Goal: Task Accomplishment & Management: Complete application form

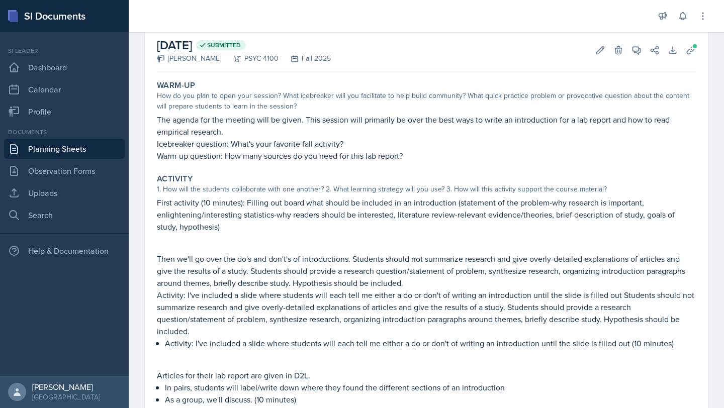
scroll to position [60, 0]
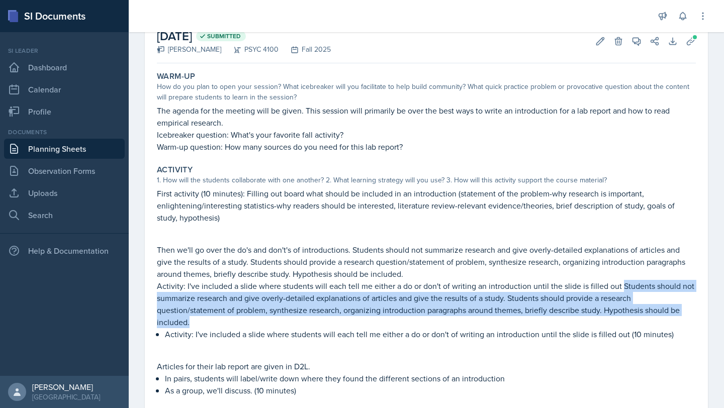
drag, startPoint x: 256, startPoint y: 319, endPoint x: 622, endPoint y: 291, distance: 366.6
click at [622, 291] on p "Activity: I've included a slide where students will each tell me either a do or…" at bounding box center [426, 304] width 539 height 48
copy p "Students should not summarize research and give overly-detailed explanations of…"
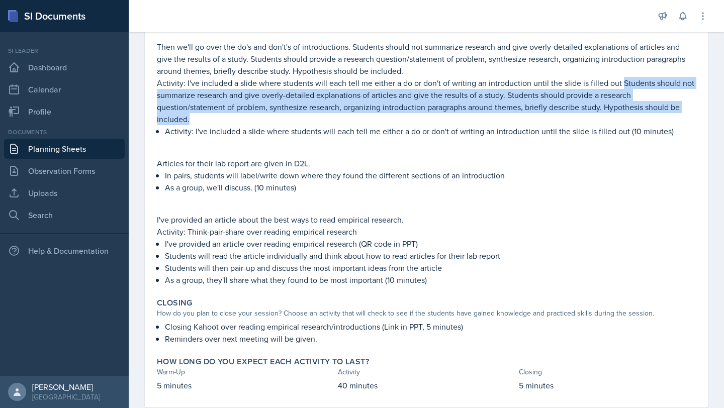
scroll to position [266, 0]
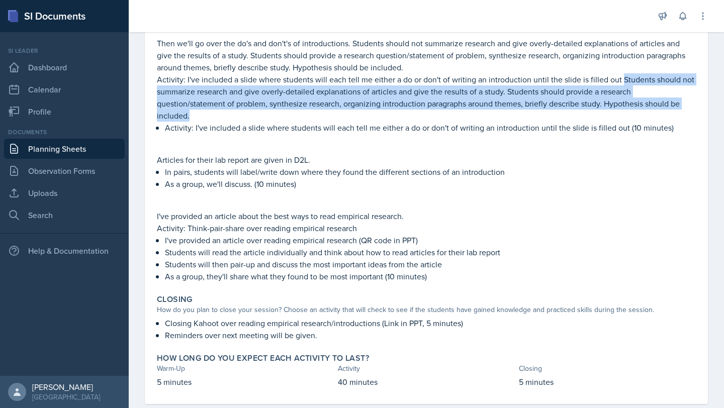
click at [470, 106] on p "Activity: I've included a slide where students will each tell me either a do or…" at bounding box center [426, 97] width 539 height 48
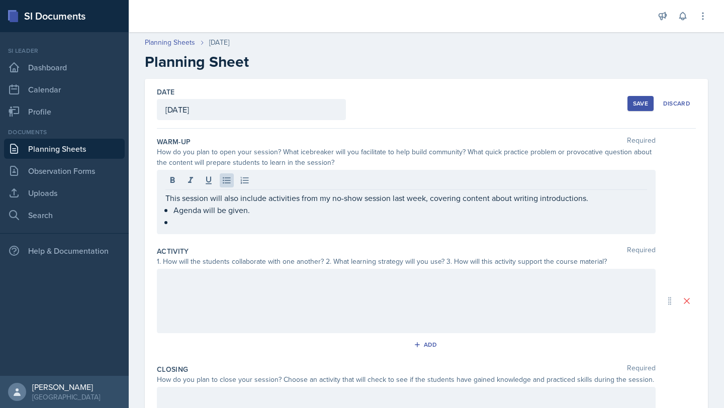
click at [282, 295] on div at bounding box center [406, 301] width 499 height 64
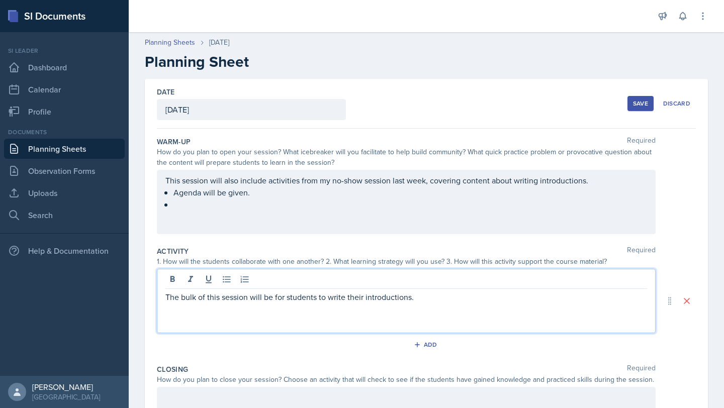
click at [237, 203] on div "This session will also include activities from my no-show session last week, co…" at bounding box center [406, 192] width 482 height 36
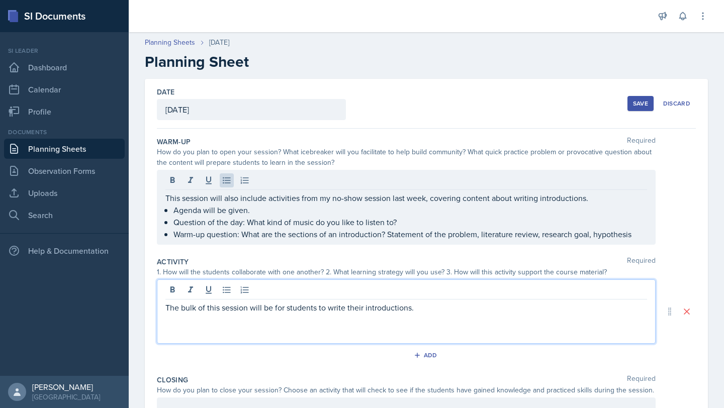
click at [460, 290] on div "The bulk of this session will be for students to write their introductions." at bounding box center [406, 312] width 499 height 64
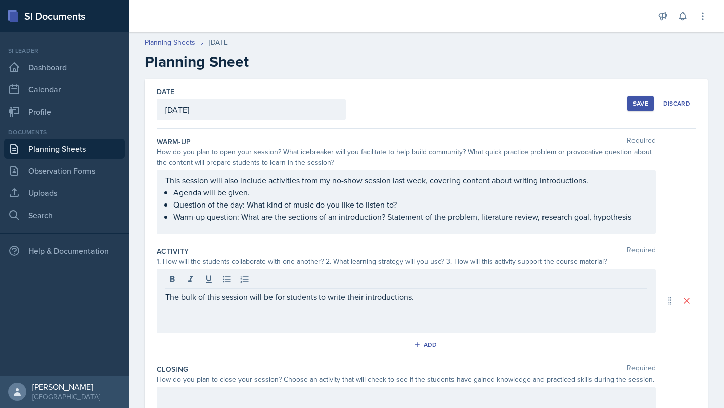
click at [459, 304] on div "The bulk of this session will be for students to write their introductions." at bounding box center [406, 301] width 499 height 64
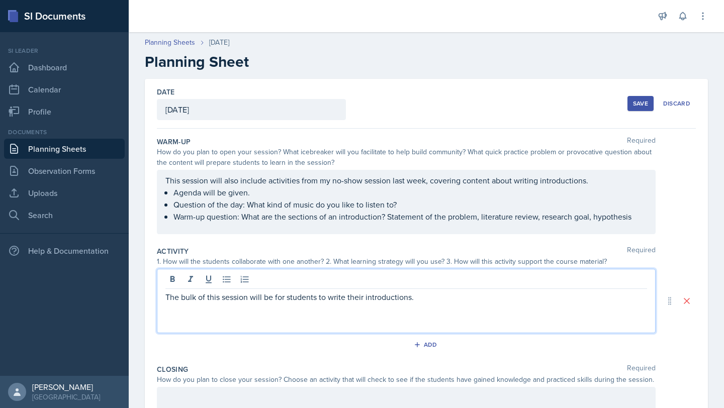
click at [456, 298] on p "The bulk of this session will be for students to write their introductions." at bounding box center [406, 297] width 482 height 12
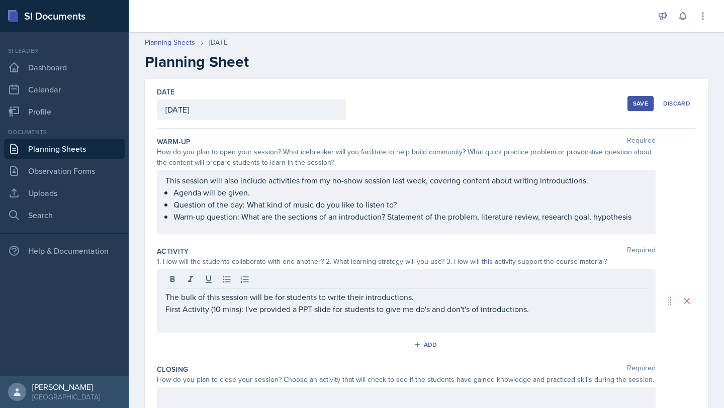
click at [162, 308] on div "The bulk of this session will be for students to write their introductions. Fir…" at bounding box center [406, 301] width 499 height 64
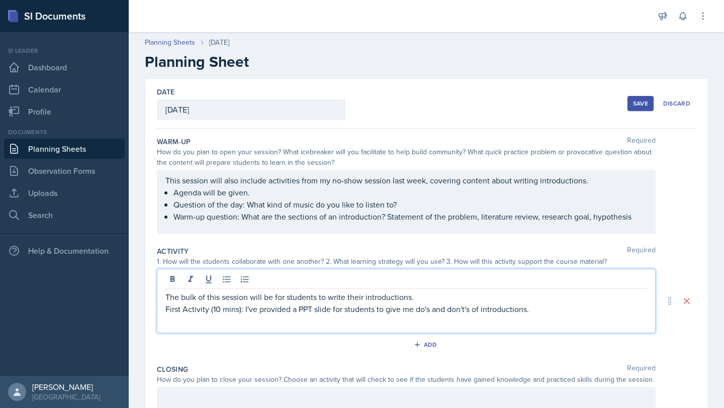
click at [168, 311] on p "First Activity (10 mins): I've provided a PPT slide for students to give me do'…" at bounding box center [406, 309] width 482 height 12
click at [164, 311] on div "The bulk of this session will be for students to write their introductions. Fir…" at bounding box center [406, 301] width 499 height 64
click at [161, 309] on div "The bulk of this session will be for students to write their introductions. Fir…" at bounding box center [406, 301] width 499 height 64
click at [168, 309] on p "First Activity (10 mins): I've provided a PPT slide for students to give me do'…" at bounding box center [406, 309] width 482 height 12
click at [221, 277] on button at bounding box center [227, 280] width 14 height 14
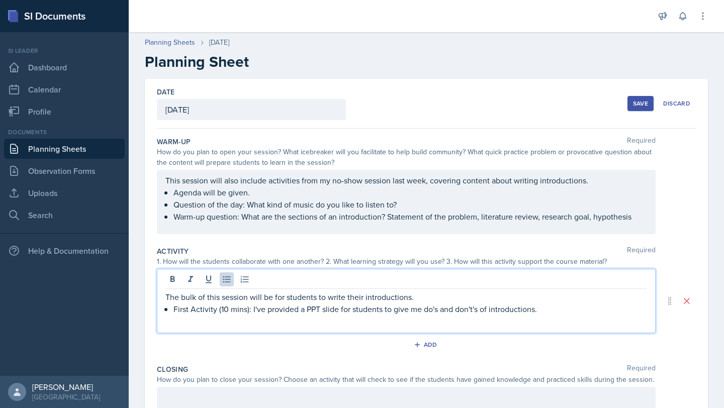
click at [555, 312] on p "First Activity (10 mins): I've provided a PPT slide for students to give me do'…" at bounding box center [410, 309] width 474 height 12
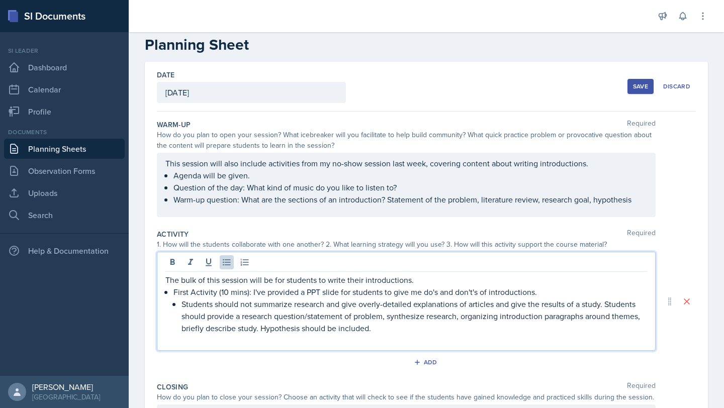
scroll to position [20, 0]
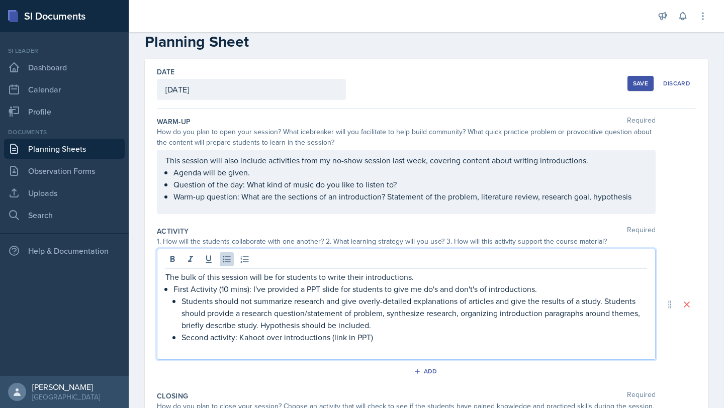
click at [235, 339] on p "Second activity: Kahoot over introductions (link in PPT)" at bounding box center [414, 337] width 466 height 12
click at [639, 200] on p "Warm-up question: What are the sections of an introduction? Statement of the pr…" at bounding box center [410, 197] width 474 height 12
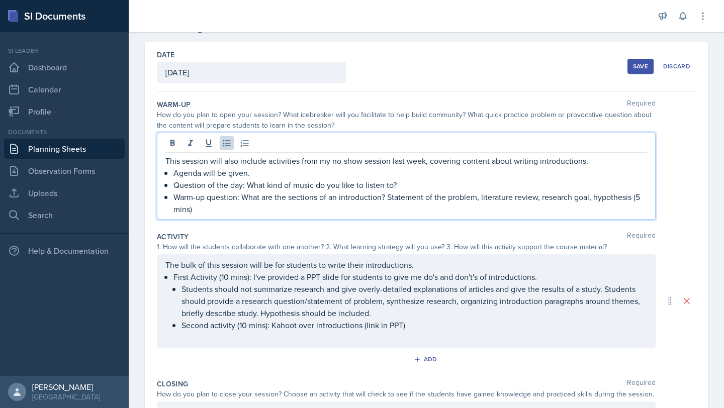
click at [435, 330] on p "Second activity (10 mins): Kahoot over introductions (link in PPT)" at bounding box center [414, 325] width 466 height 12
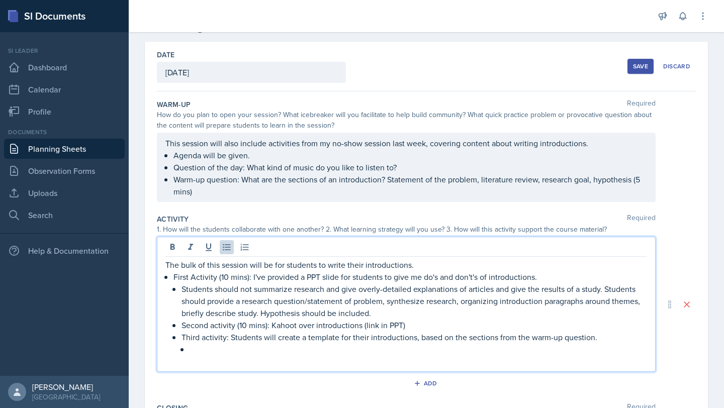
click at [277, 334] on p "Third activity: Students will create a template for their introductions, based …" at bounding box center [414, 337] width 466 height 12
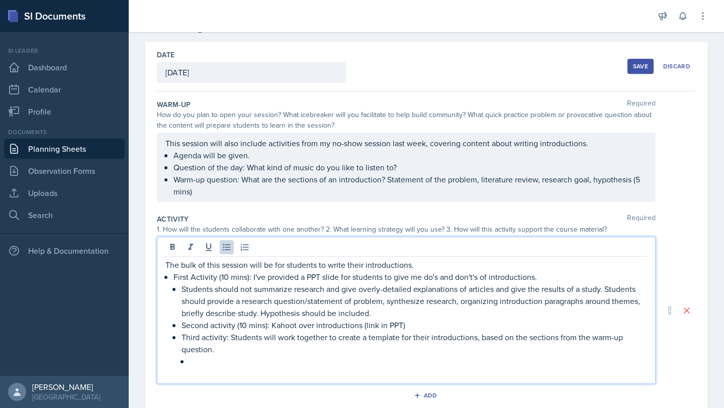
click at [205, 361] on p at bounding box center [419, 361] width 458 height 12
click at [225, 352] on p "Third activity: Students will work together to create a template for their intr…" at bounding box center [414, 343] width 466 height 24
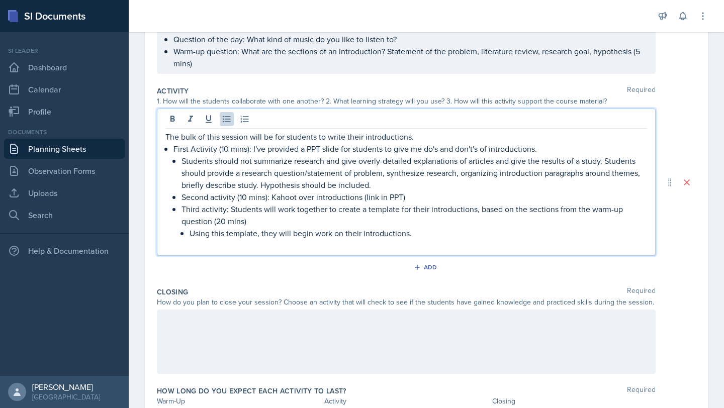
click at [365, 341] on div at bounding box center [406, 342] width 499 height 64
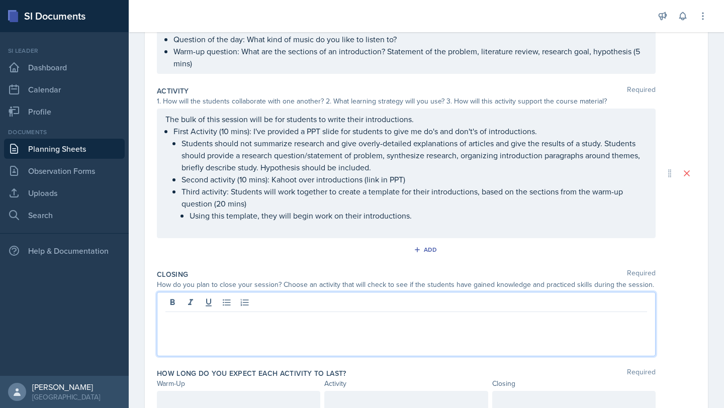
scroll to position [183, 0]
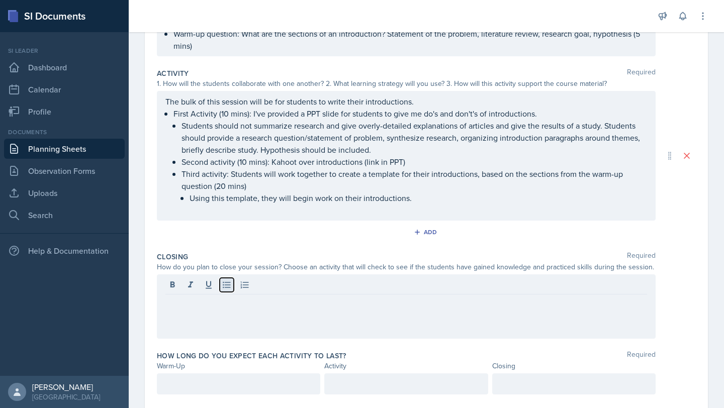
click at [231, 284] on icon at bounding box center [227, 285] width 10 height 10
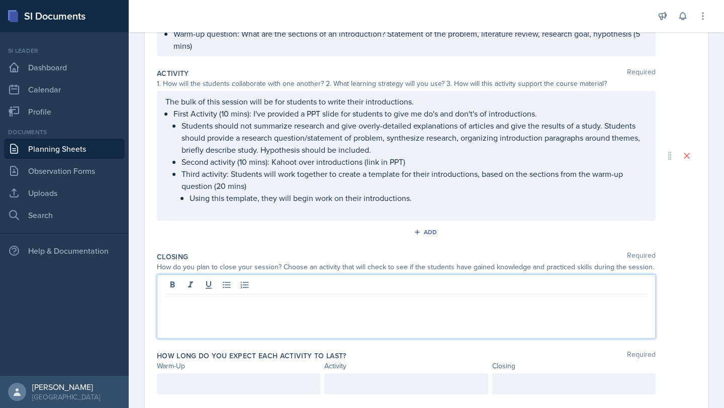
click at [369, 382] on div at bounding box center [405, 384] width 163 height 21
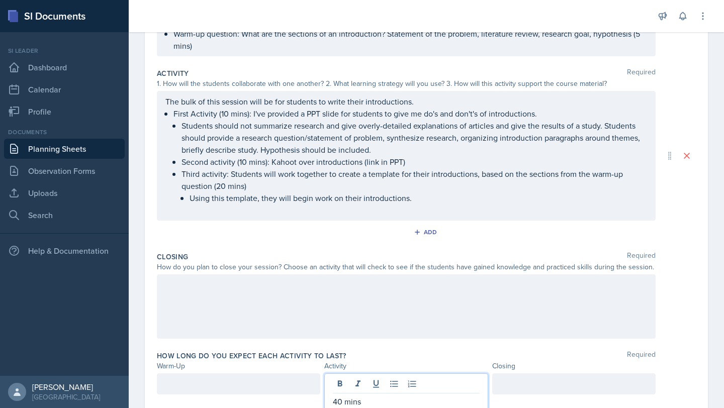
click at [233, 377] on div at bounding box center [238, 384] width 163 height 21
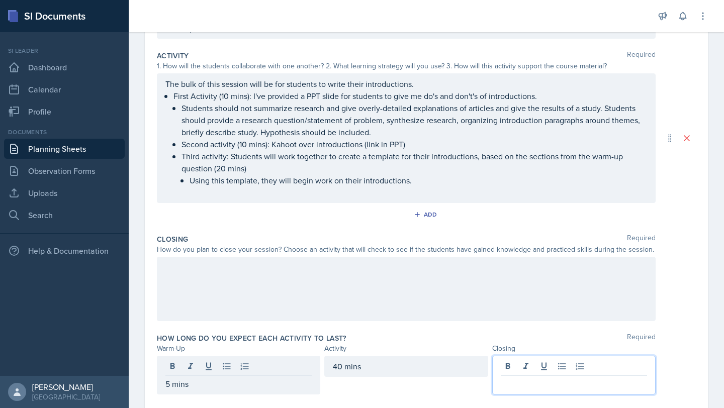
click at [553, 368] on div at bounding box center [573, 375] width 163 height 39
click at [240, 277] on div at bounding box center [406, 289] width 499 height 64
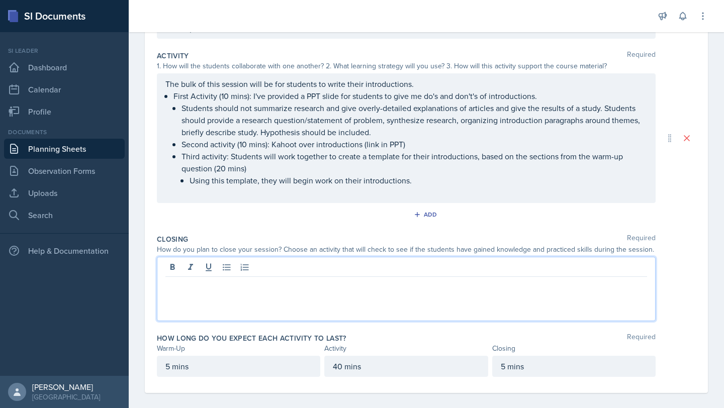
scroll to position [210, 0]
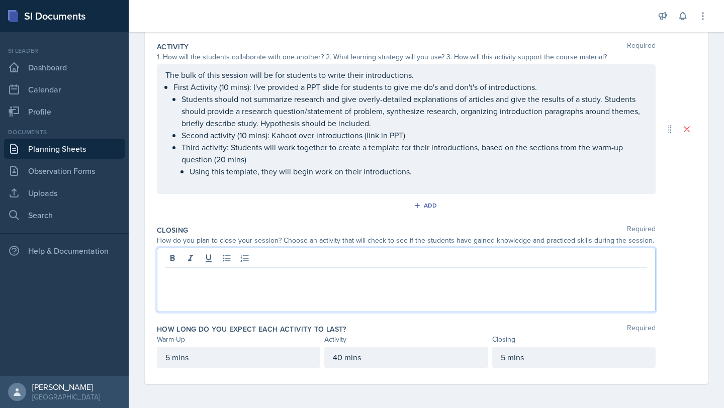
click at [233, 363] on p "5 mins" at bounding box center [238, 357] width 146 height 12
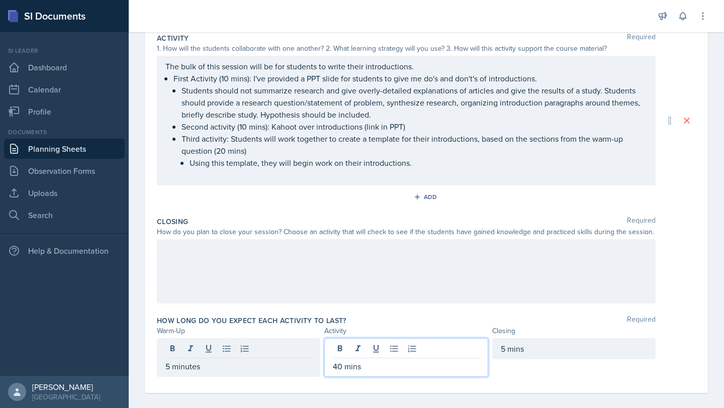
click at [373, 348] on div "40 mins" at bounding box center [405, 357] width 163 height 39
click at [535, 349] on div "5 mins" at bounding box center [573, 348] width 163 height 21
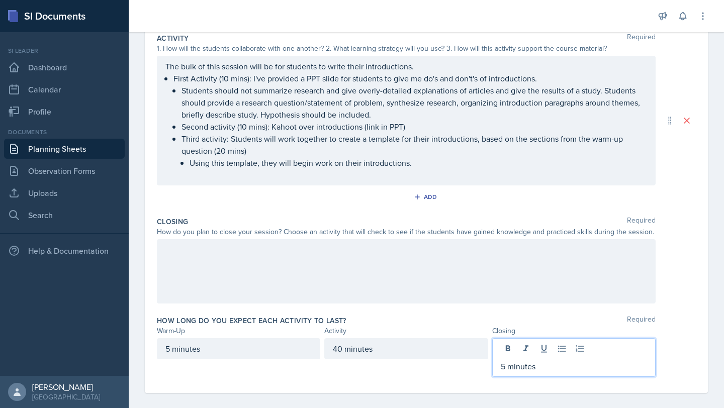
click at [241, 267] on div at bounding box center [406, 271] width 499 height 64
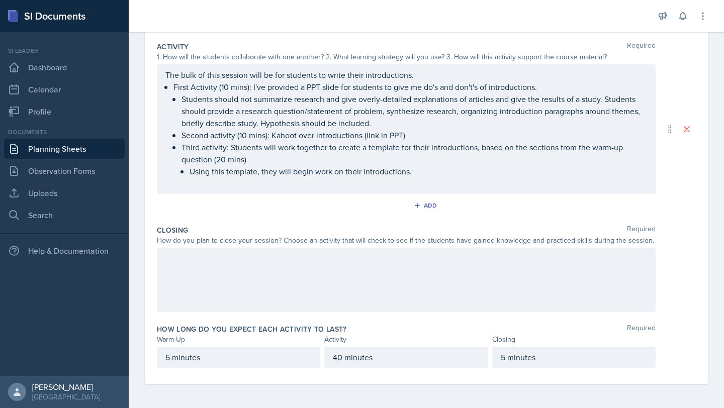
scroll to position [210, 0]
click at [225, 261] on icon at bounding box center [227, 258] width 8 height 7
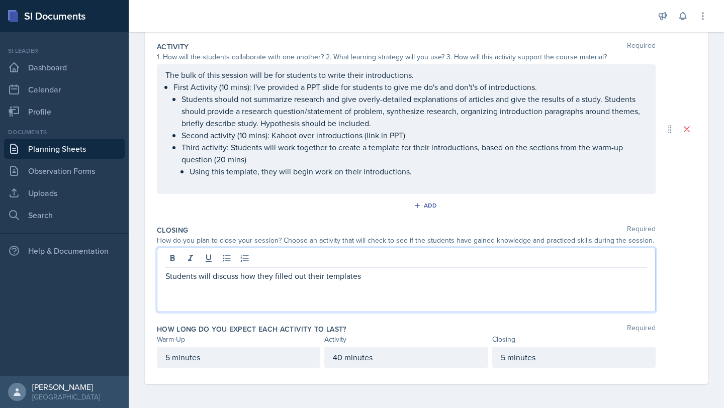
click at [162, 274] on div "Students will discuss how they filled out their templates" at bounding box center [406, 280] width 499 height 64
click at [165, 276] on p "Students will discuss how they filled out their templates" at bounding box center [406, 276] width 482 height 12
click at [229, 259] on icon at bounding box center [227, 258] width 10 height 10
click at [385, 282] on div "Students will discuss how they filled out their templates" at bounding box center [406, 280] width 499 height 64
click at [383, 276] on p "Students will discuss how they filled out their templates" at bounding box center [410, 276] width 474 height 12
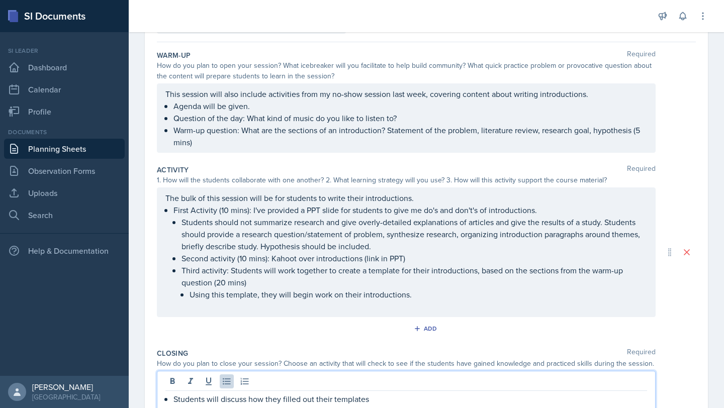
scroll to position [0, 0]
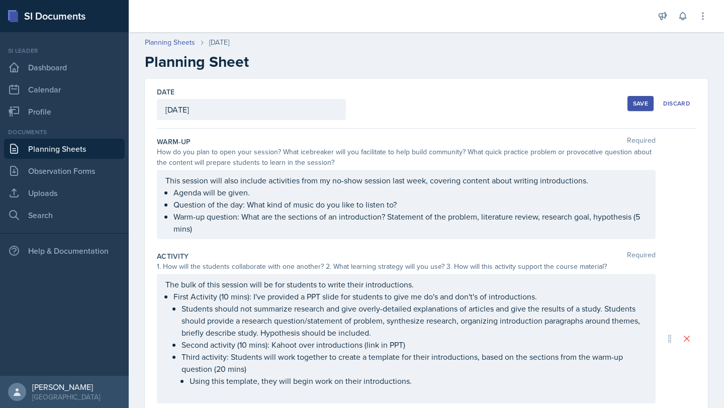
click at [290, 232] on p "Warm-up question: What are the sections of an introduction? Statement of the pr…" at bounding box center [410, 223] width 474 height 24
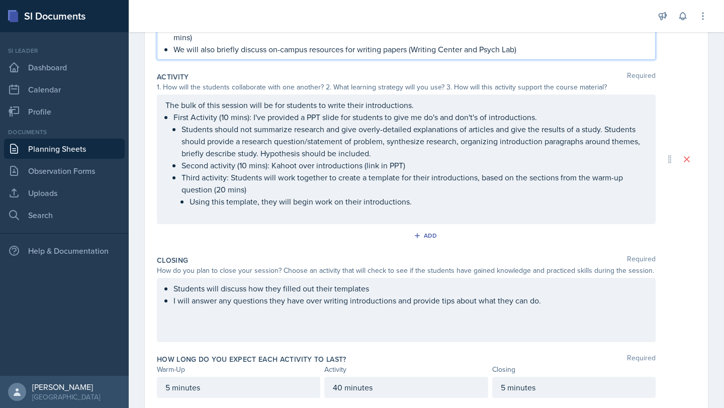
scroll to position [216, 0]
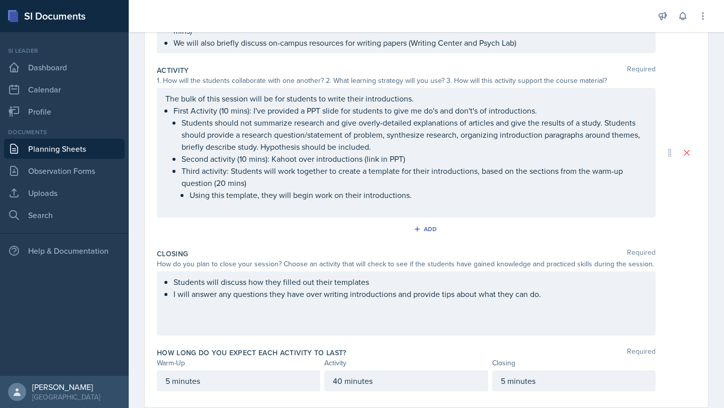
click at [582, 304] on div "Students will discuss how they filled out their templates I will answer any que…" at bounding box center [406, 303] width 499 height 64
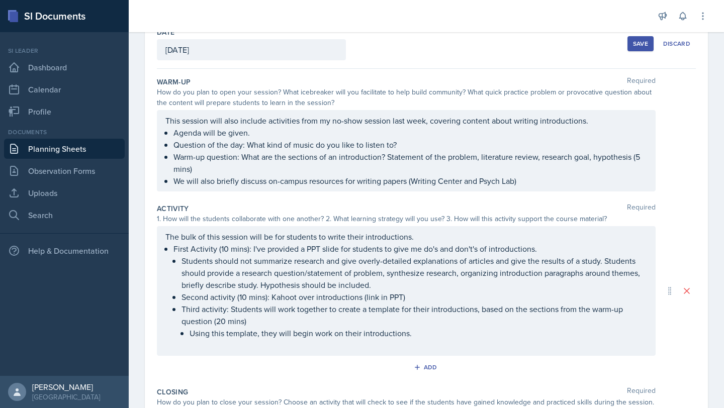
scroll to position [0, 0]
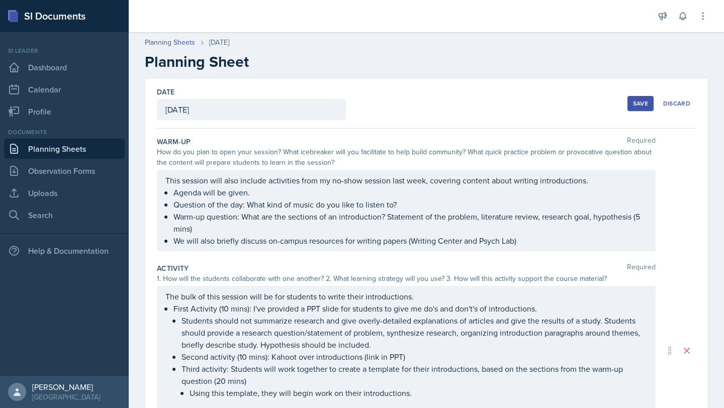
click at [627, 104] on button "Save" at bounding box center [640, 103] width 26 height 15
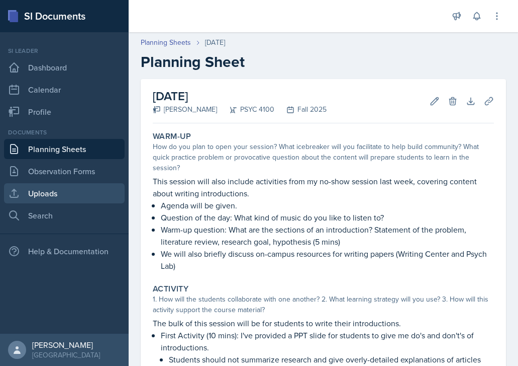
click at [109, 194] on link "Uploads" at bounding box center [64, 193] width 121 height 20
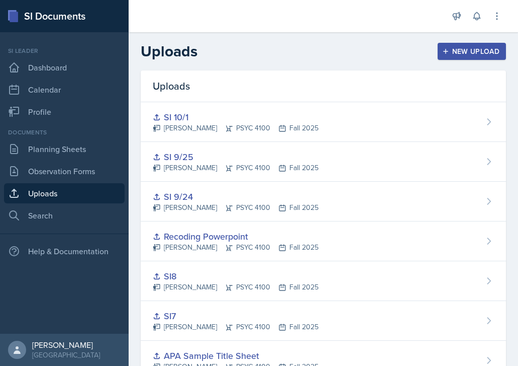
click at [447, 56] on button "New Upload" at bounding box center [472, 51] width 69 height 17
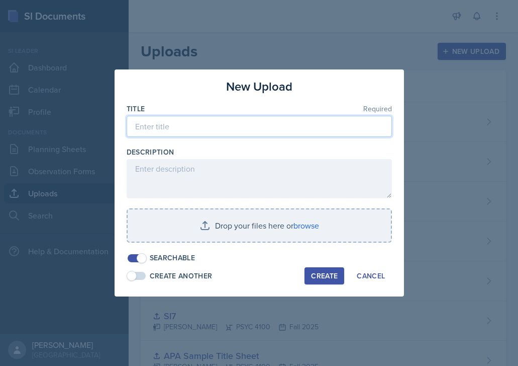
click at [248, 130] on input at bounding box center [259, 126] width 265 height 21
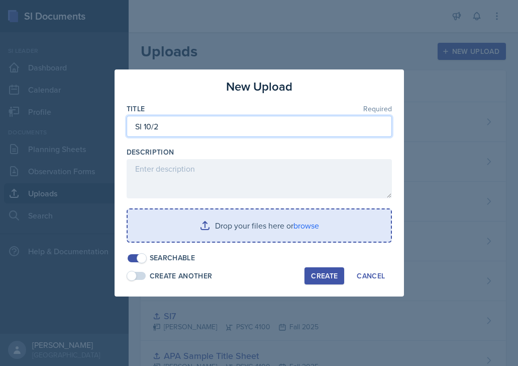
type input "SI 10/2"
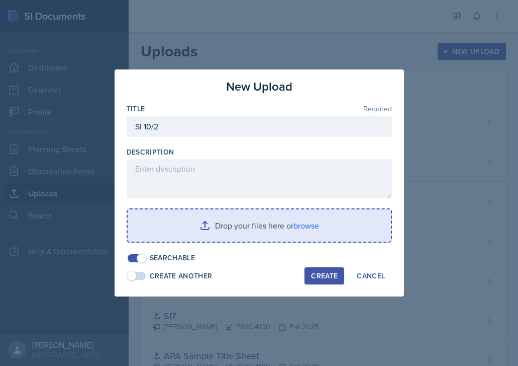
click at [339, 240] on input "file" at bounding box center [259, 225] width 263 height 32
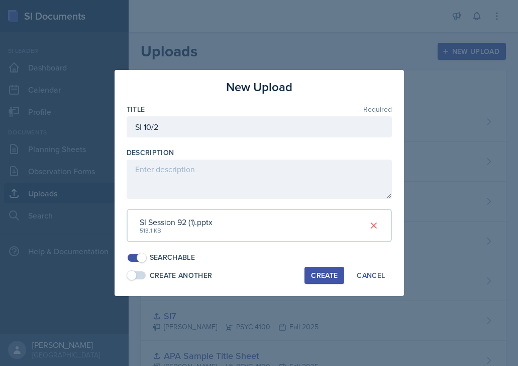
click at [313, 277] on div "Create" at bounding box center [324, 275] width 27 height 8
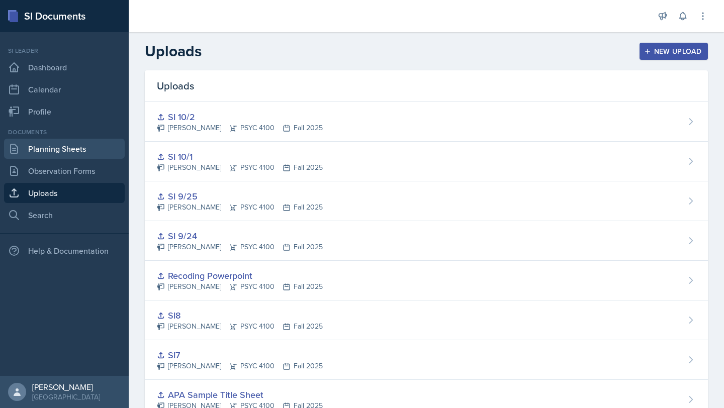
click at [45, 147] on link "Planning Sheets" at bounding box center [64, 149] width 121 height 20
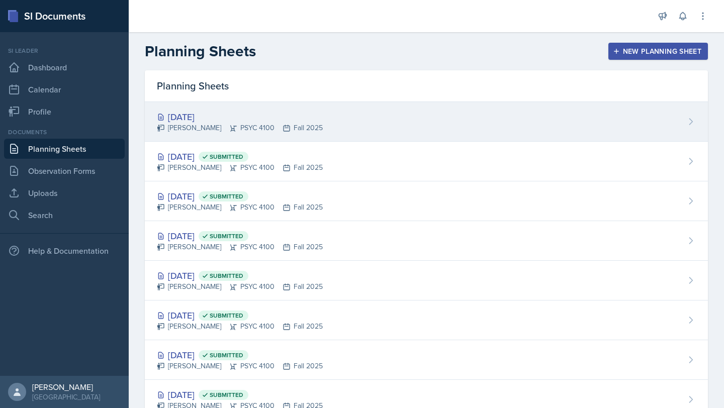
click at [216, 107] on div "[DATE] [PERSON_NAME] PSYC 4100 Fall 2025" at bounding box center [426, 122] width 563 height 40
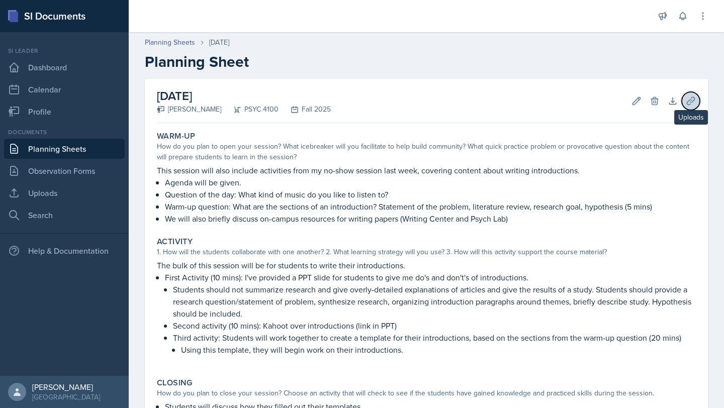
click at [686, 100] on icon at bounding box center [691, 101] width 10 height 10
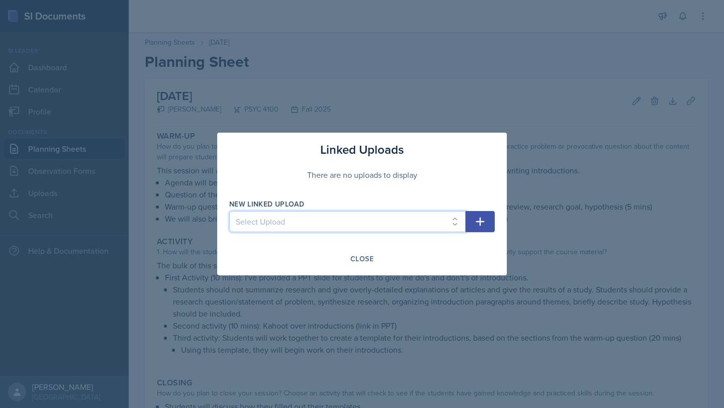
click at [407, 226] on select "Select Upload SI1 Practice Quiz SI1 Powerpoint SI2 Powerpoint SI3 Powerpoint SI…" at bounding box center [347, 221] width 236 height 21
select select "766e21ff-174b-4479-9b64-9f689f6b2e7b"
click at [229, 211] on select "Select Upload SI1 Practice Quiz SI1 Powerpoint SI2 Powerpoint SI3 Powerpoint SI…" at bounding box center [347, 221] width 236 height 21
click at [485, 225] on icon "button" at bounding box center [480, 222] width 12 height 12
select select
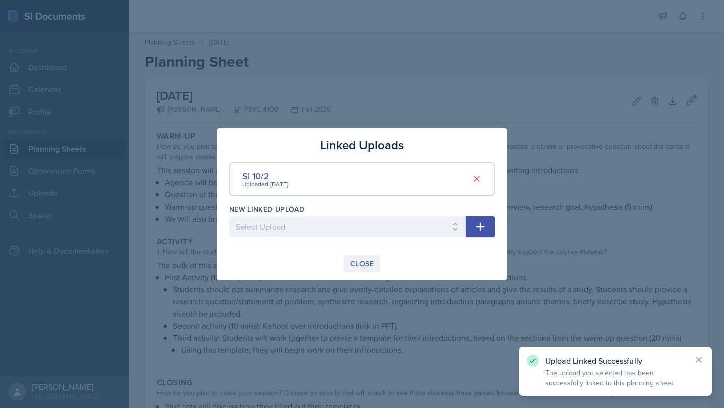
click at [375, 268] on button "Close" at bounding box center [362, 263] width 36 height 17
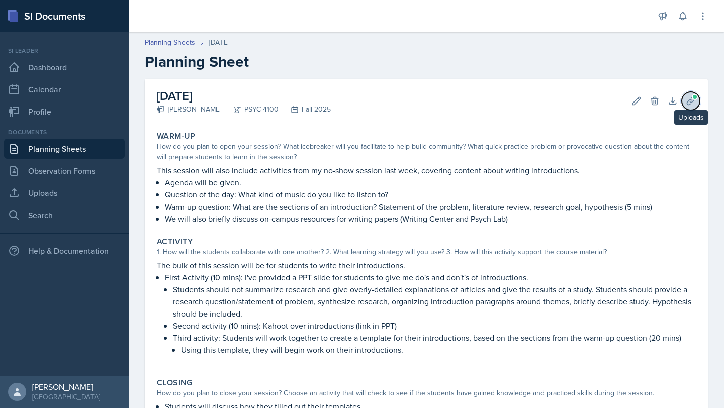
click at [689, 102] on button "Uploads" at bounding box center [691, 101] width 18 height 18
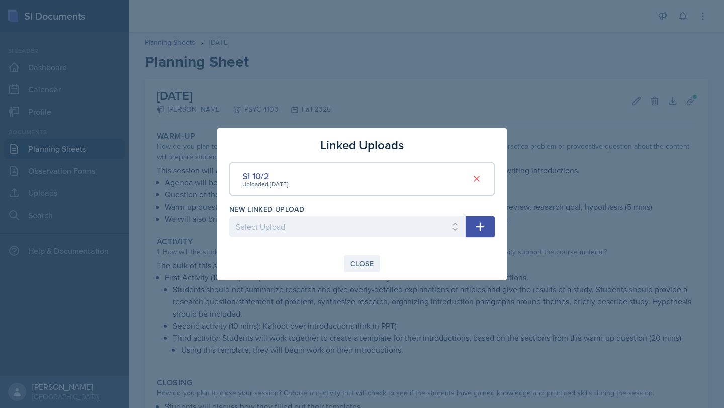
click at [356, 265] on div "Close" at bounding box center [361, 264] width 23 height 8
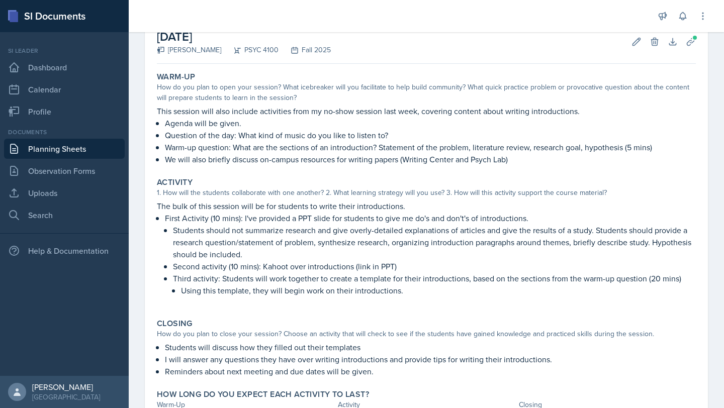
scroll to position [145, 0]
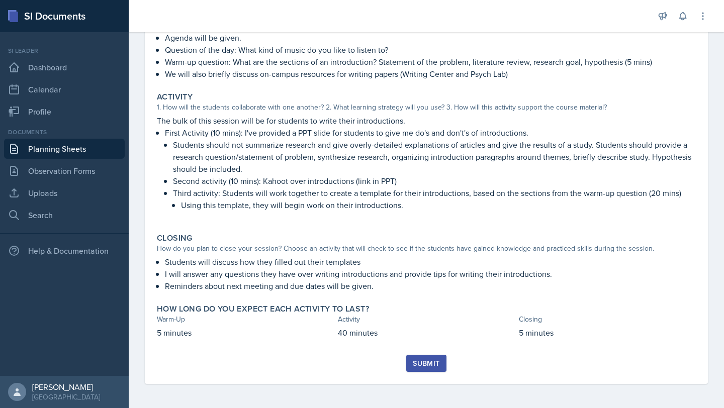
click at [417, 368] on div "Submit" at bounding box center [426, 363] width 27 height 8
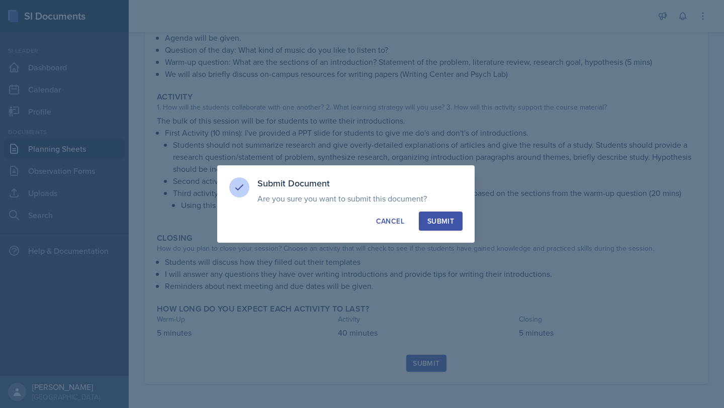
click at [440, 224] on div "Submit" at bounding box center [440, 221] width 27 height 10
